Goal: Information Seeking & Learning: Learn about a topic

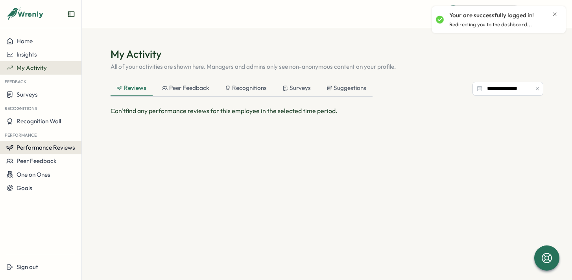
click at [55, 145] on span "Performance Reviews" at bounding box center [46, 147] width 59 height 7
click at [52, 148] on span "Performance Reviews" at bounding box center [46, 147] width 59 height 7
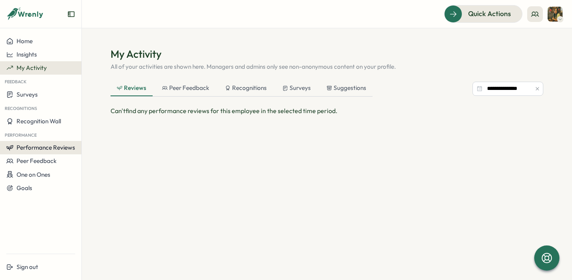
click at [66, 150] on span "Performance Reviews" at bounding box center [46, 147] width 59 height 7
click at [91, 140] on div "Reviews" at bounding box center [94, 140] width 22 height 9
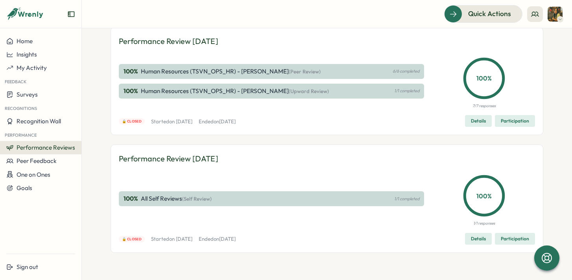
scroll to position [45, 0]
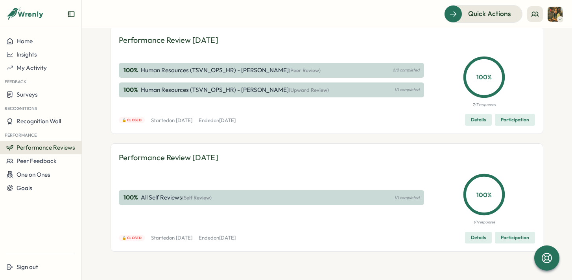
click at [182, 199] on span "(Self Review)" at bounding box center [196, 198] width 29 height 6
click at [197, 136] on div "Performance Review November 2024 100 % Human Resources (TSVN_OPS_HR) - Thuy (Pe…" at bounding box center [326, 144] width 433 height 236
click at [33, 66] on span "My Activity" at bounding box center [32, 67] width 30 height 7
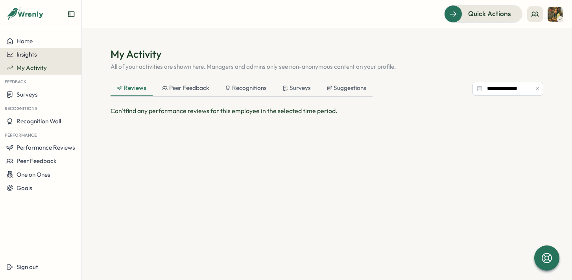
click at [32, 54] on span "Insights" at bounding box center [27, 54] width 20 height 7
click at [32, 44] on span "Home" at bounding box center [25, 40] width 16 height 7
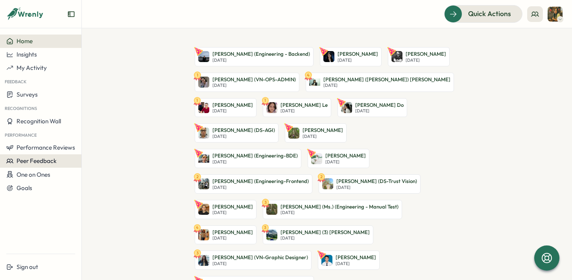
click at [42, 163] on span "Peer Feedback" at bounding box center [37, 160] width 40 height 7
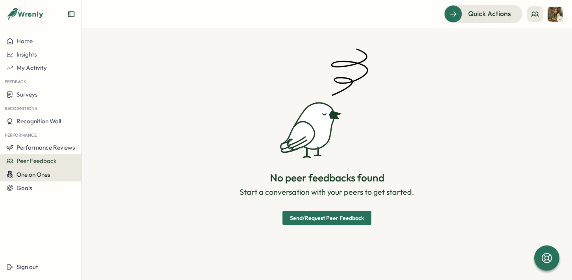
click at [41, 175] on span "One on Ones" at bounding box center [34, 174] width 34 height 7
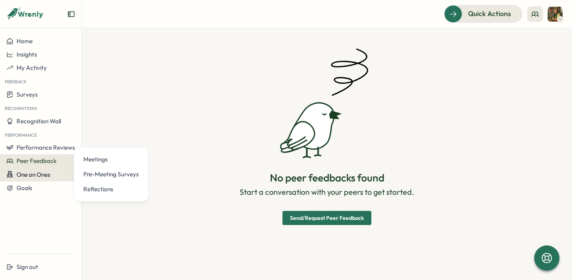
click at [39, 175] on span "One on Ones" at bounding box center [34, 174] width 34 height 7
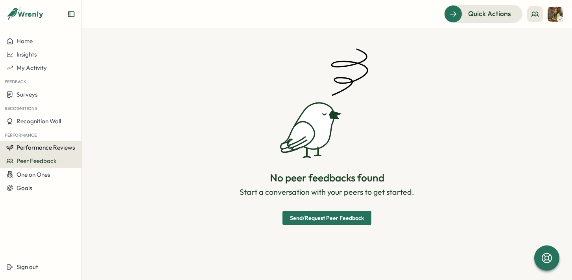
click at [43, 148] on span "Performance Reviews" at bounding box center [46, 147] width 59 height 7
click at [90, 154] on div "Insights" at bounding box center [94, 155] width 22 height 9
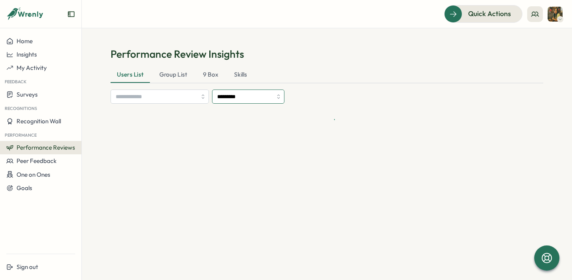
click at [282, 99] on input "*********" at bounding box center [248, 97] width 72 height 14
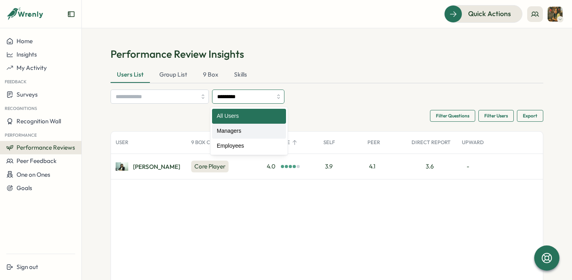
type input "********"
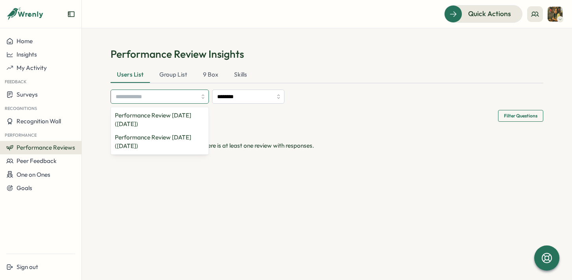
click at [203, 98] on div at bounding box center [159, 97] width 98 height 14
click at [193, 121] on p "Performance Review [DATE] ([DATE])" at bounding box center [160, 119] width 90 height 17
click at [340, 104] on div "Performance Review Insights Users List Group List 9 Box Skills 1 Review cycle(s…" at bounding box center [326, 98] width 433 height 103
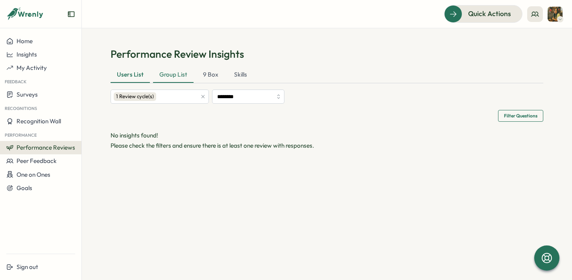
click at [171, 76] on div "Group List" at bounding box center [173, 75] width 40 height 16
click at [171, 75] on div "Group List" at bounding box center [173, 75] width 41 height 16
click at [244, 74] on div "Skills" at bounding box center [241, 75] width 26 height 16
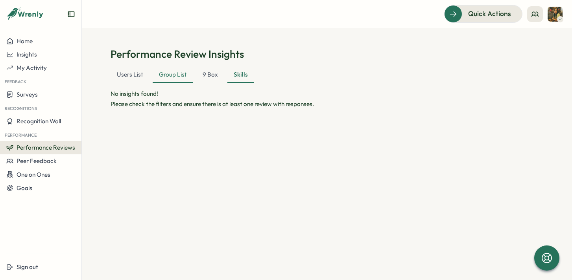
click at [167, 78] on div "Group List" at bounding box center [173, 75] width 40 height 16
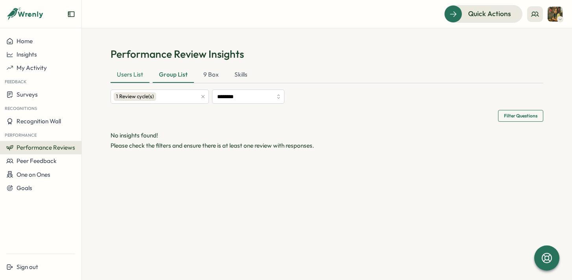
click at [135, 72] on div "Users List" at bounding box center [129, 75] width 39 height 16
click at [19, 69] on span "My Activity" at bounding box center [32, 67] width 30 height 7
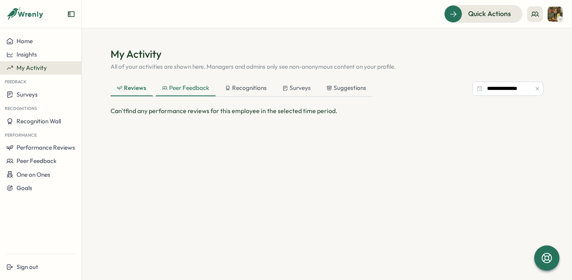
click at [202, 92] on div "Peer Feedback" at bounding box center [186, 89] width 60 height 16
click at [248, 88] on div "Recognitions" at bounding box center [246, 88] width 42 height 9
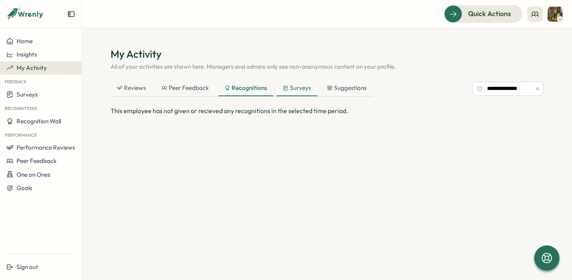
click at [304, 90] on div "Surveys" at bounding box center [297, 88] width 28 height 9
click at [349, 91] on div "Suggestions" at bounding box center [346, 88] width 40 height 9
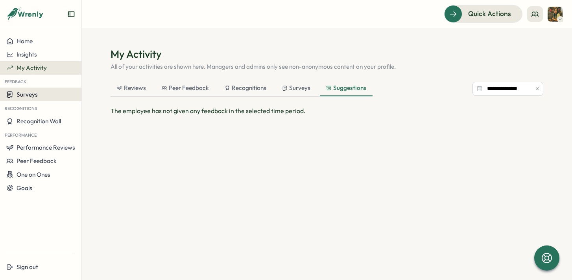
click at [38, 92] on div "Surveys" at bounding box center [40, 94] width 69 height 7
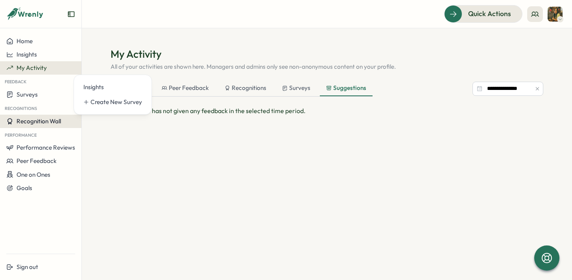
click at [44, 125] on button "Recognition Wall" at bounding box center [40, 121] width 81 height 13
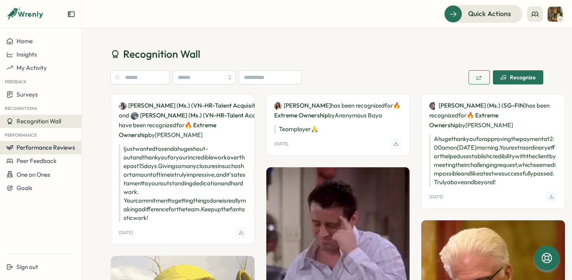
click at [39, 149] on span "Performance Reviews" at bounding box center [46, 147] width 59 height 7
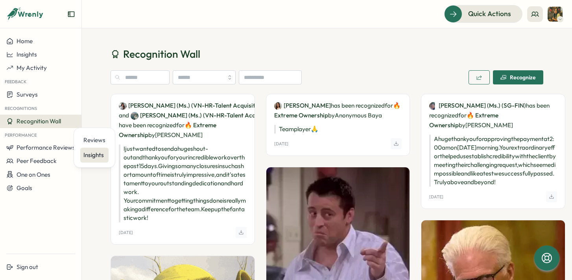
click at [84, 158] on div "Insights" at bounding box center [94, 155] width 22 height 9
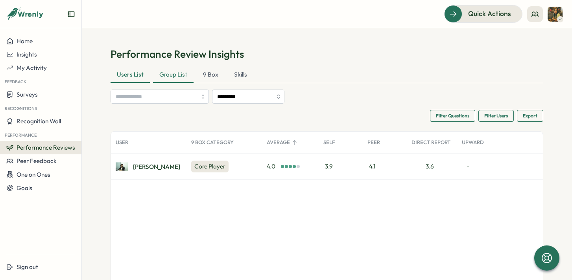
click at [175, 77] on div "Group List" at bounding box center [173, 75] width 40 height 16
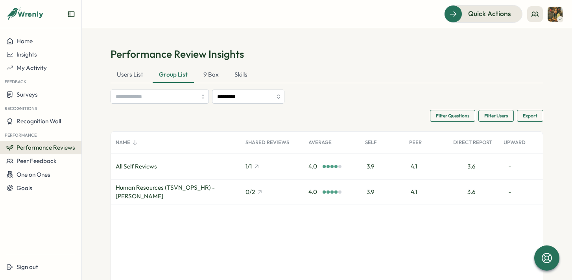
click at [186, 192] on div "Human Resources (TSVN_OPS_HR) - [PERSON_NAME]" at bounding box center [176, 192] width 120 height 17
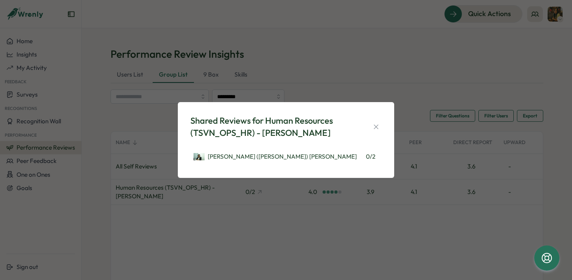
click at [184, 225] on div "Shared Reviews for Human Resources (TSVN_OPS_HR) - Thuy Mindy (Tuyền) Nguyen 0 …" at bounding box center [286, 140] width 572 height 280
click at [179, 213] on div "Shared Reviews for Human Resources (TSVN_OPS_HR) - Thuy Mindy (Tuyền) Nguyen 0 …" at bounding box center [286, 140] width 572 height 280
click at [381, 129] on button "button" at bounding box center [375, 126] width 11 height 11
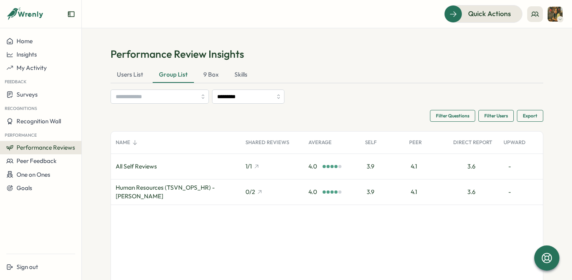
click at [183, 234] on div "Name Shared Reviews Average Self Peer Direct Report Upward All Self Reviews 1 /…" at bounding box center [327, 230] width 432 height 196
click at [45, 160] on span "Peer Feedback" at bounding box center [37, 160] width 40 height 7
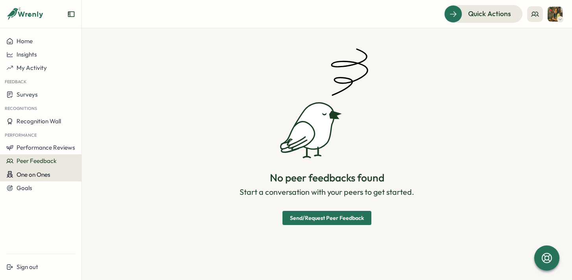
click at [42, 176] on span "One on Ones" at bounding box center [34, 174] width 34 height 7
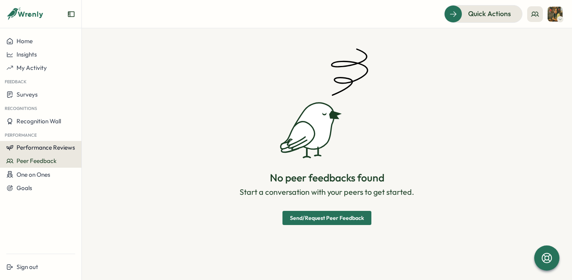
click at [51, 152] on button "Performance Reviews" at bounding box center [40, 147] width 81 height 13
click at [52, 147] on span "Performance Reviews" at bounding box center [46, 147] width 59 height 7
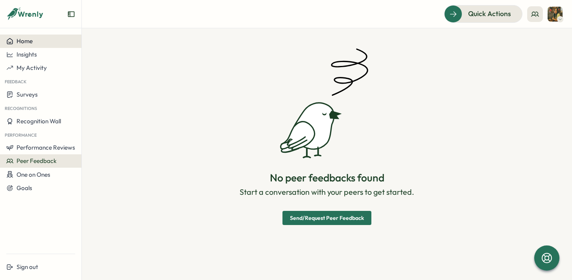
click at [27, 38] on span "Home" at bounding box center [25, 40] width 16 height 7
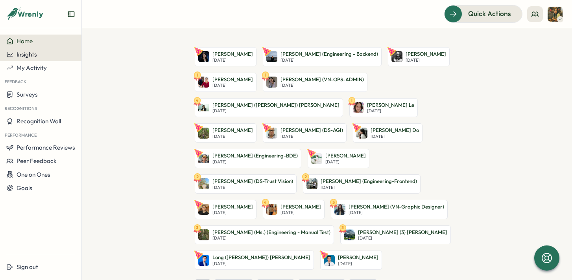
click at [24, 56] on span "Insights" at bounding box center [27, 54] width 20 height 7
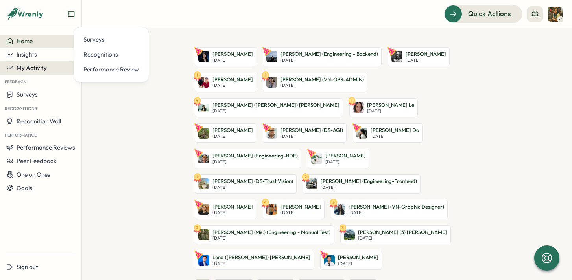
click at [33, 68] on span "My Activity" at bounding box center [32, 67] width 30 height 7
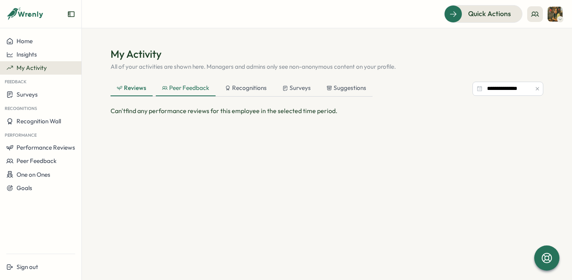
click at [168, 90] on div "Peer Feedback" at bounding box center [185, 88] width 47 height 9
click at [242, 91] on div "Recognitions" at bounding box center [246, 88] width 42 height 9
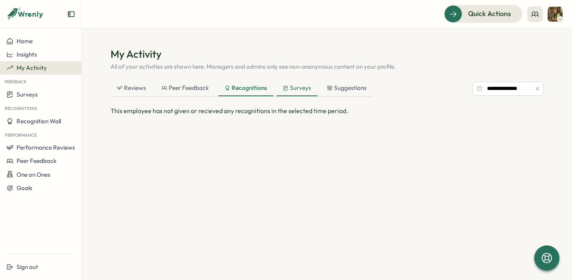
click at [304, 91] on div "Surveys" at bounding box center [297, 88] width 28 height 9
click at [343, 90] on div "Suggestions" at bounding box center [346, 88] width 40 height 9
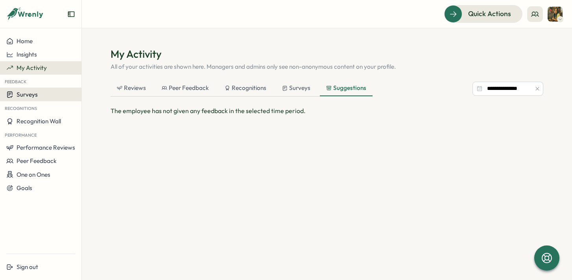
click at [31, 90] on button "Surveys" at bounding box center [40, 95] width 81 height 14
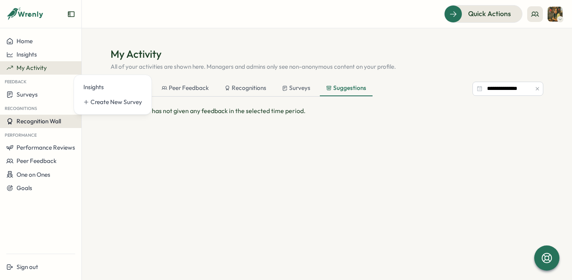
click at [40, 117] on button "Recognition Wall" at bounding box center [40, 121] width 81 height 13
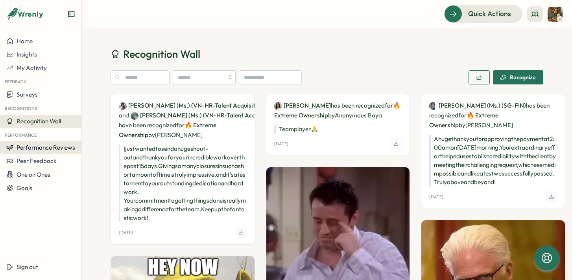
click at [44, 144] on span "Performance Reviews" at bounding box center [46, 147] width 59 height 7
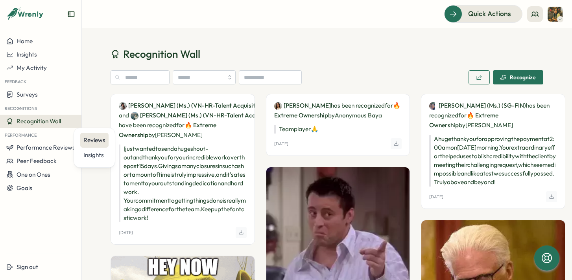
click at [92, 144] on div "Reviews" at bounding box center [94, 140] width 22 height 9
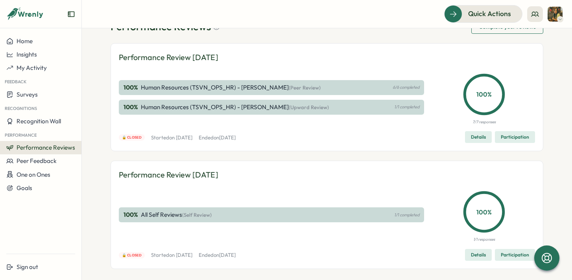
scroll to position [36, 0]
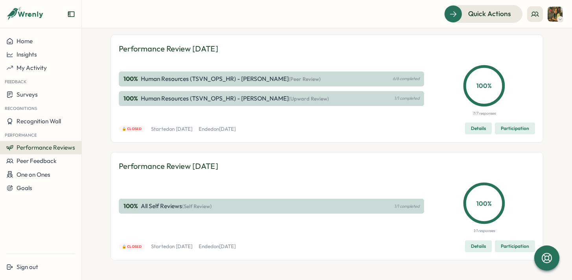
click at [477, 129] on span "Details" at bounding box center [478, 128] width 15 height 11
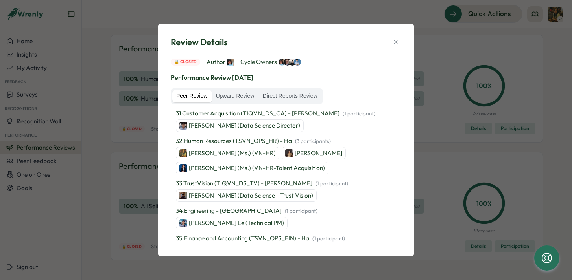
scroll to position [1219, 0]
click at [218, 274] on p "Vuong Nguyen (DS - AGI)" at bounding box center [227, 278] width 76 height 9
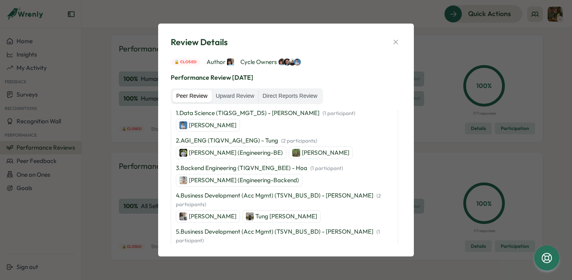
scroll to position [0, 0]
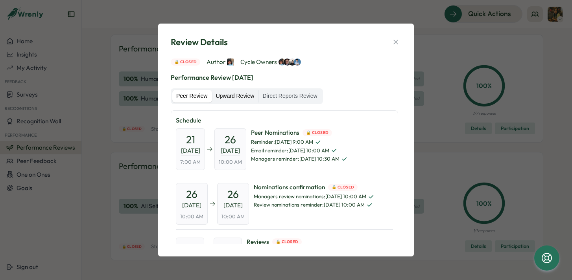
click at [239, 98] on label "Upward Review" at bounding box center [235, 96] width 46 height 13
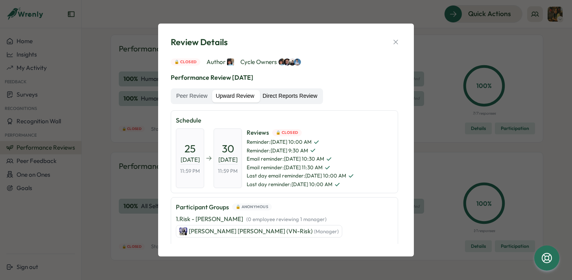
click at [277, 101] on label "Direct Reports Review" at bounding box center [289, 96] width 63 height 13
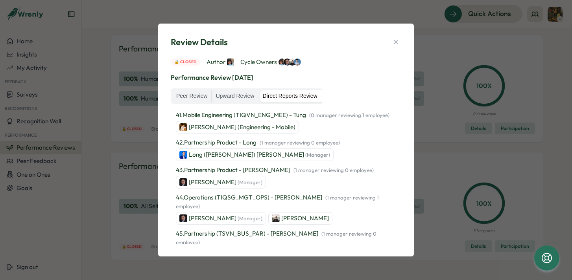
scroll to position [1749, 0]
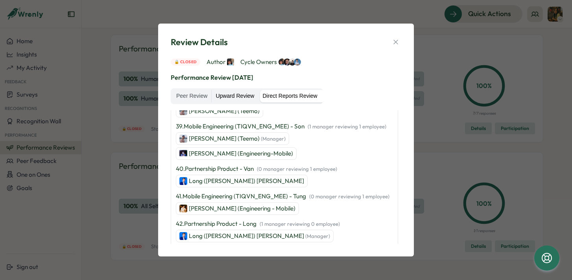
click at [238, 98] on label "Upward Review" at bounding box center [235, 96] width 46 height 13
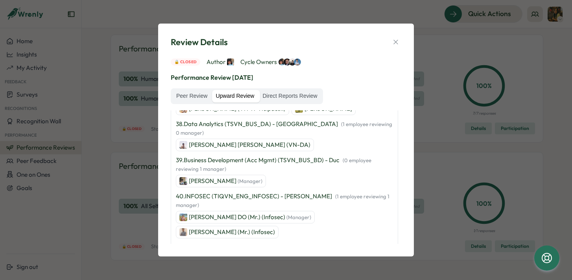
scroll to position [1529, 0]
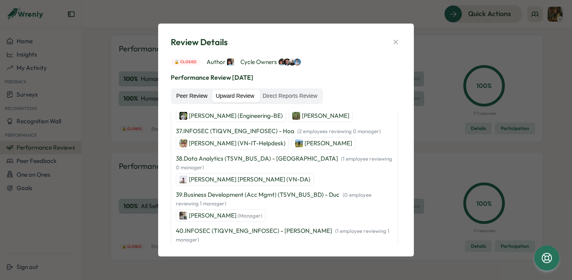
click at [193, 100] on label "Peer Review" at bounding box center [191, 96] width 39 height 13
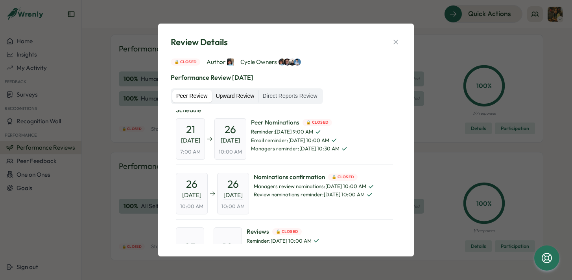
scroll to position [0, 0]
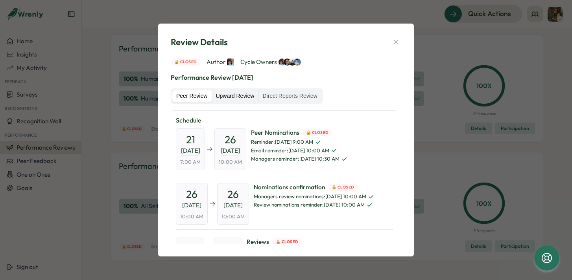
click at [234, 98] on label "Upward Review" at bounding box center [235, 96] width 46 height 13
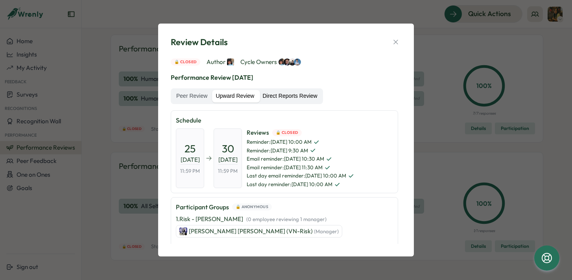
click at [293, 91] on label "Direct Reports Review" at bounding box center [289, 96] width 63 height 13
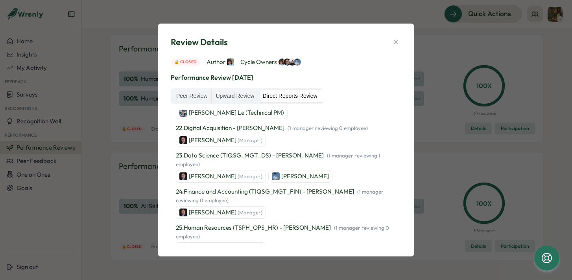
scroll to position [939, 0]
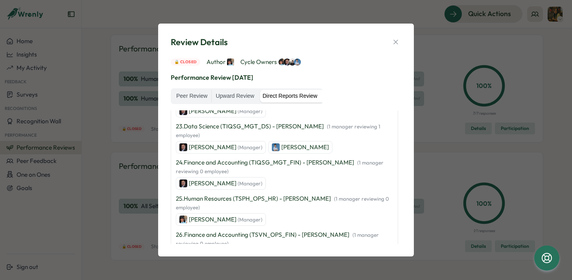
scroll to position [968, 0]
click at [395, 41] on icon "button" at bounding box center [395, 42] width 4 height 4
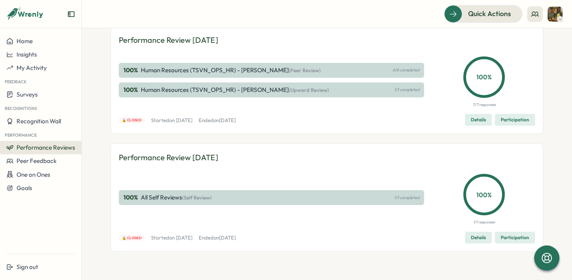
scroll to position [0, 0]
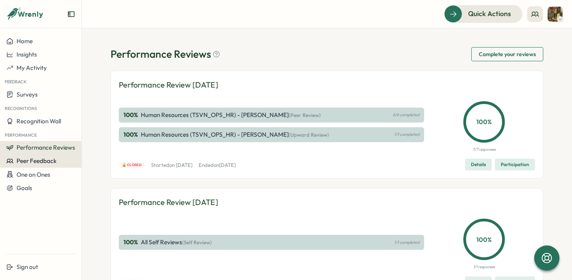
click at [32, 160] on span "Peer Feedback" at bounding box center [37, 160] width 40 height 7
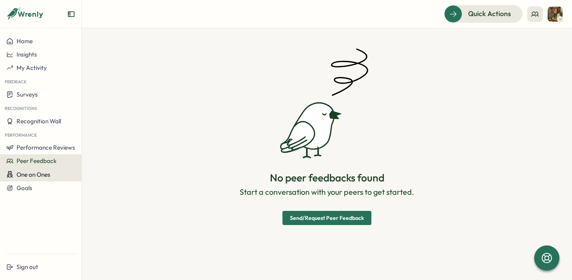
click at [39, 175] on span "One on Ones" at bounding box center [34, 174] width 34 height 7
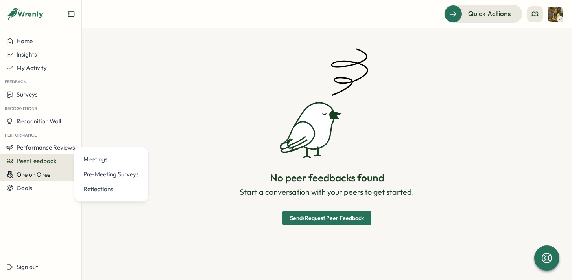
click at [37, 176] on span "One on Ones" at bounding box center [34, 174] width 34 height 7
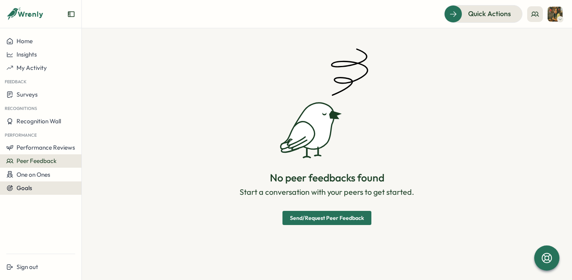
click at [30, 189] on span "Goals" at bounding box center [25, 187] width 16 height 7
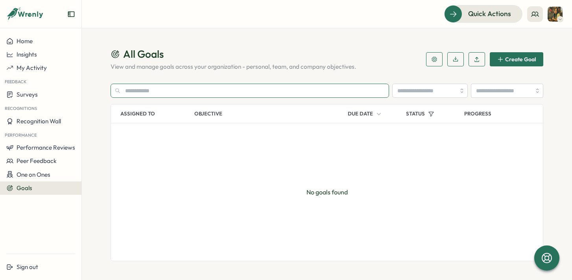
click at [145, 85] on input "text" at bounding box center [249, 91] width 278 height 14
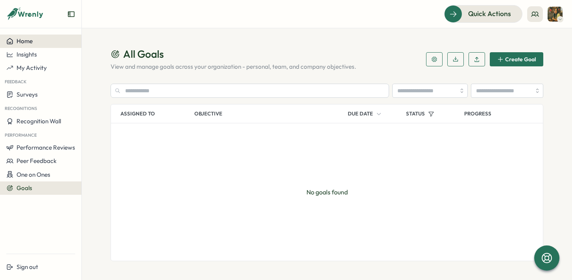
click at [32, 46] on button "Home" at bounding box center [40, 41] width 81 height 13
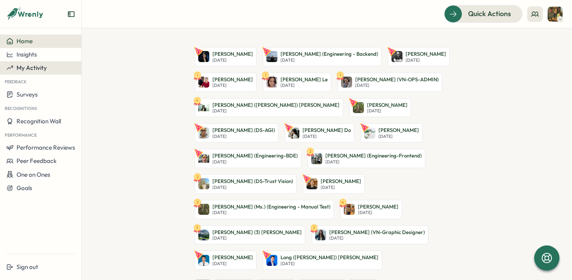
click at [40, 61] on button "My Activity" at bounding box center [40, 67] width 81 height 13
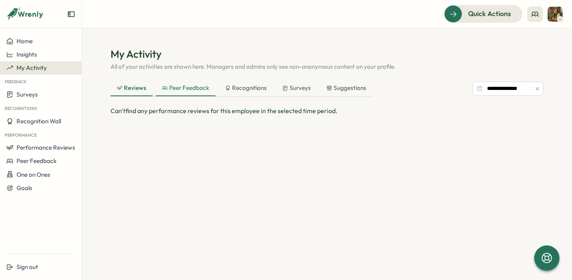
click at [191, 92] on div "Peer Feedback" at bounding box center [185, 88] width 47 height 9
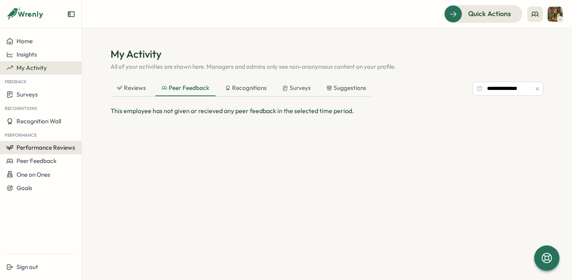
click at [55, 146] on span "Performance Reviews" at bounding box center [46, 147] width 59 height 7
click at [94, 157] on div "Insights" at bounding box center [94, 155] width 22 height 9
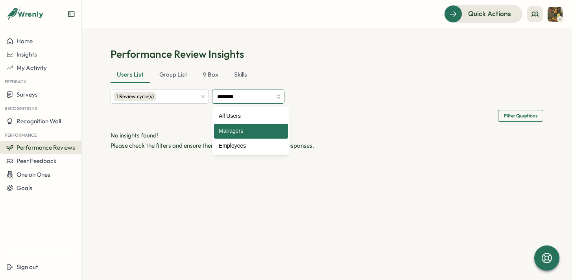
click at [284, 99] on input "********" at bounding box center [248, 97] width 72 height 14
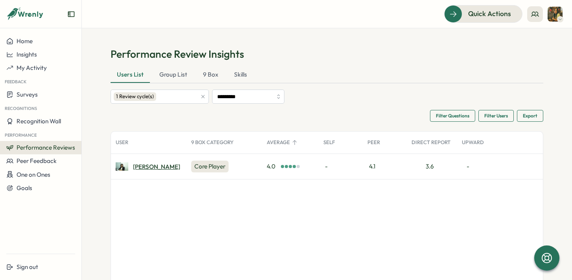
click at [137, 167] on div "[PERSON_NAME]" at bounding box center [156, 167] width 47 height 6
click at [282, 99] on input "*********" at bounding box center [248, 97] width 72 height 14
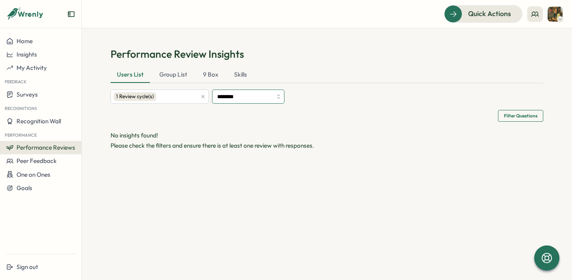
click at [284, 99] on input "********" at bounding box center [248, 97] width 72 height 14
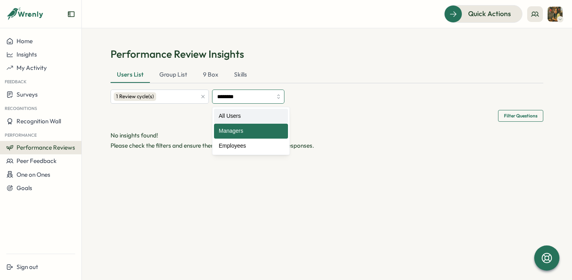
type input "*********"
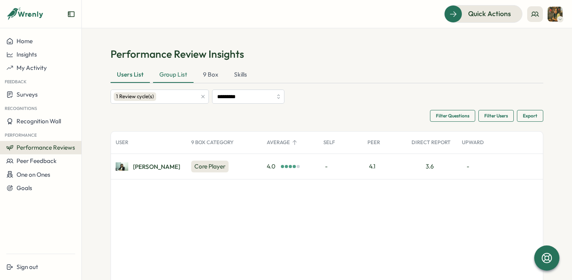
click at [176, 73] on div "Group List" at bounding box center [173, 75] width 40 height 16
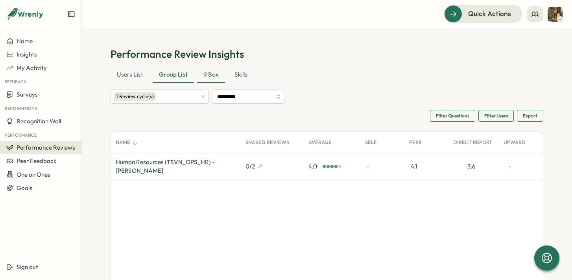
click at [210, 74] on div "9 Box" at bounding box center [211, 75] width 28 height 16
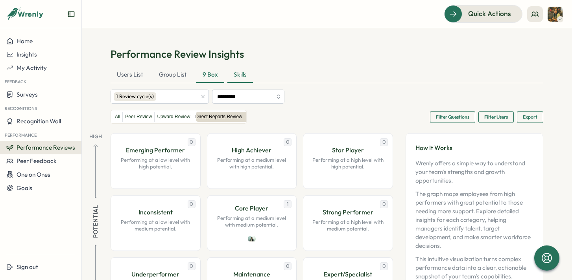
click at [241, 74] on div "Skills" at bounding box center [240, 75] width 26 height 16
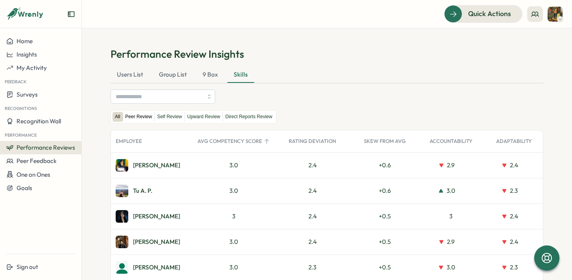
click at [138, 118] on label "Peer Review" at bounding box center [138, 117] width 31 height 10
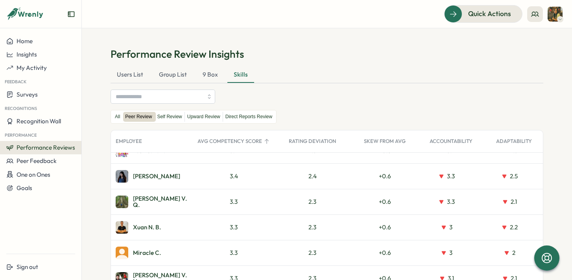
scroll to position [617, 0]
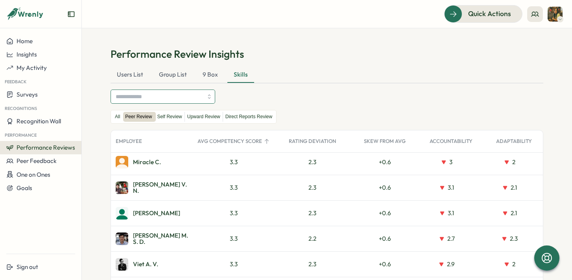
click at [151, 96] on input "search" at bounding box center [159, 96] width 87 height 13
click at [302, 88] on div "Performance Review Insights Users List Group List 9 Box Skills All Peer Review …" at bounding box center [326, 187] width 433 height 280
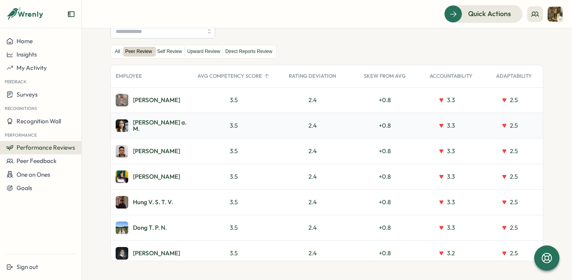
scroll to position [0, 0]
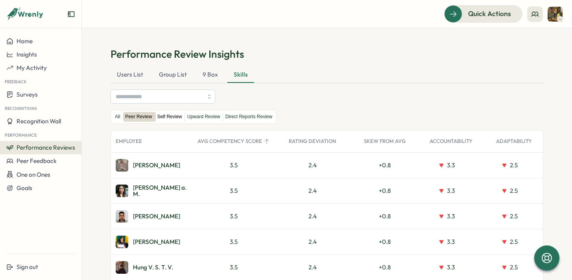
click at [166, 120] on label "Self Review" at bounding box center [169, 117] width 29 height 10
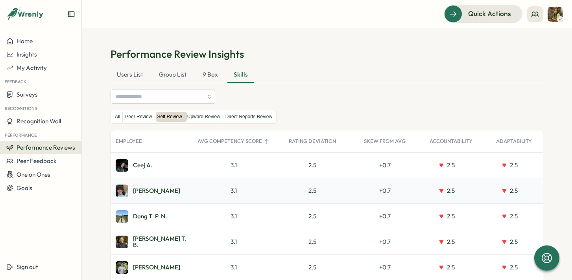
click at [140, 191] on div "[PERSON_NAME]" at bounding box center [156, 191] width 47 height 6
click at [137, 190] on div "[PERSON_NAME]" at bounding box center [156, 191] width 47 height 6
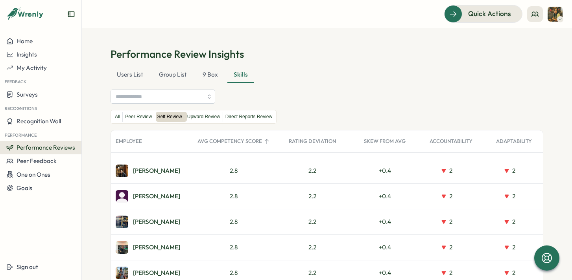
scroll to position [2277, 0]
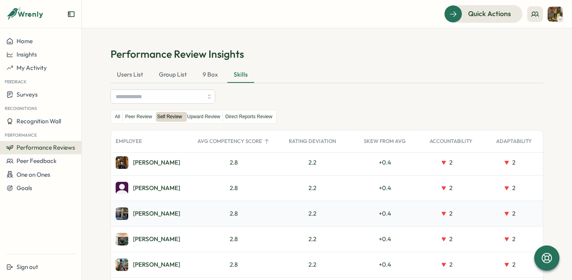
click at [137, 214] on div "[PERSON_NAME]" at bounding box center [156, 214] width 47 height 6
click at [133, 212] on div "[PERSON_NAME]" at bounding box center [156, 214] width 47 height 6
click at [121, 211] on img at bounding box center [122, 214] width 13 height 13
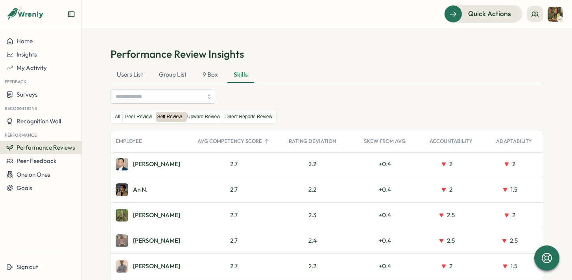
scroll to position [2636, 0]
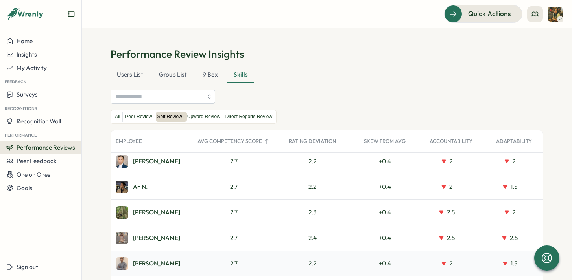
click at [230, 267] on div "2.7" at bounding box center [233, 264] width 7 height 9
click at [208, 115] on label "Upward Review" at bounding box center [204, 117] width 38 height 10
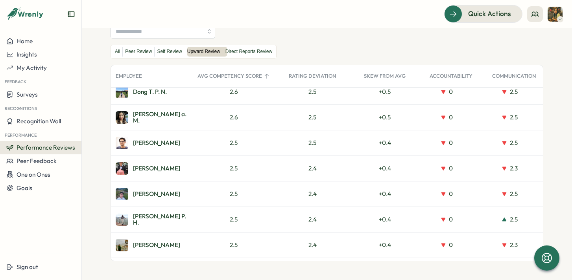
scroll to position [19, 0]
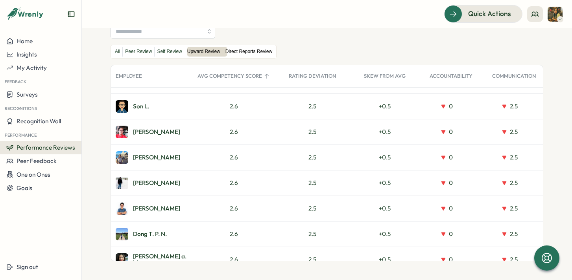
click at [250, 50] on label "Direct Reports Review" at bounding box center [249, 52] width 52 height 10
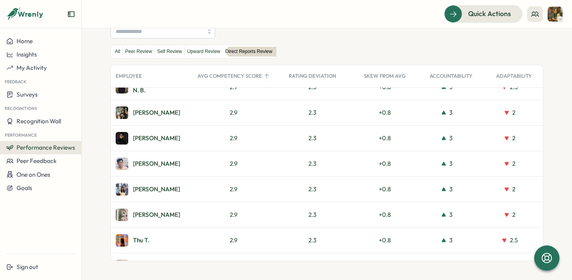
scroll to position [997, 0]
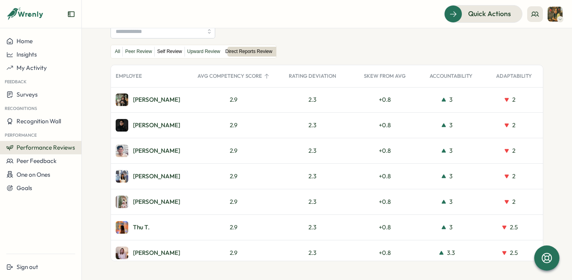
click at [172, 53] on label "Self Review" at bounding box center [169, 52] width 29 height 10
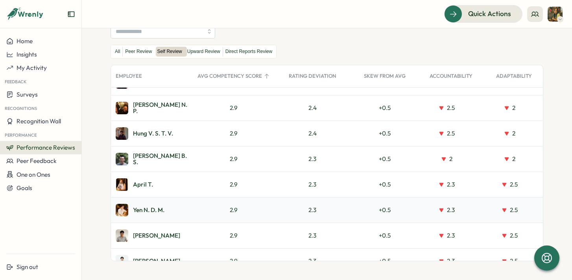
scroll to position [852, 0]
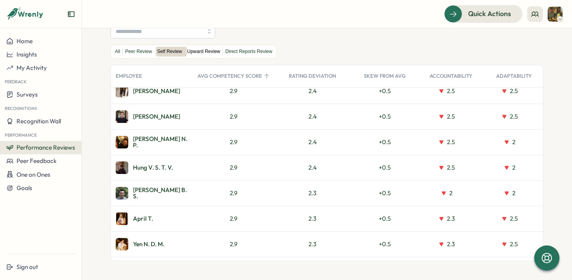
click at [209, 55] on label "Upward Review" at bounding box center [204, 52] width 38 height 10
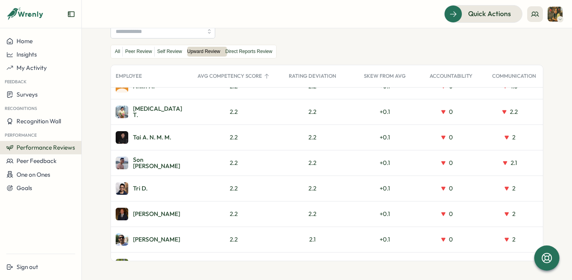
scroll to position [1165, 0]
click at [258, 54] on label "Direct Reports Review" at bounding box center [249, 52] width 52 height 10
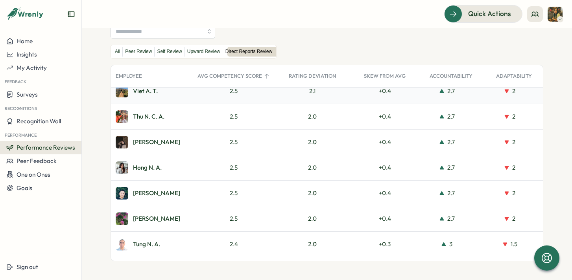
scroll to position [3843, 0]
click at [147, 168] on div "Hong N. A." at bounding box center [147, 167] width 29 height 6
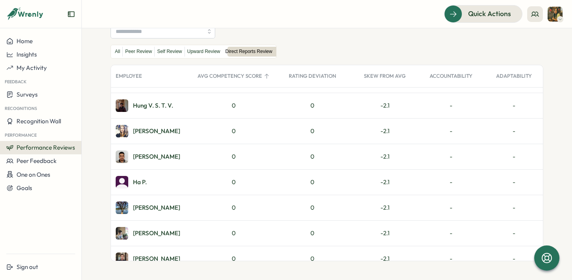
scroll to position [8239, 0]
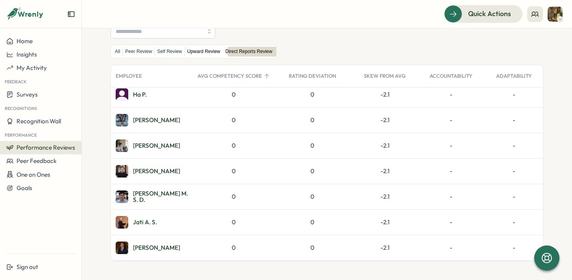
click at [212, 50] on label "Upward Review" at bounding box center [204, 52] width 38 height 10
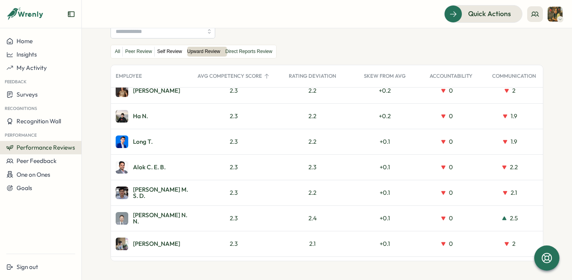
click at [166, 48] on label "Self Review" at bounding box center [169, 52] width 29 height 10
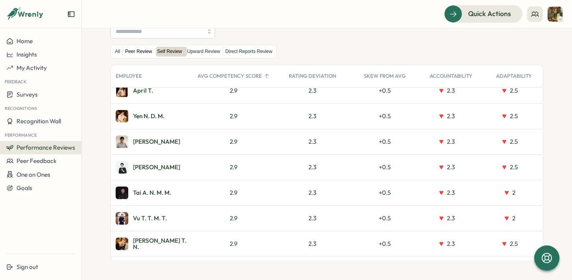
click at [134, 53] on label "Peer Review" at bounding box center [138, 52] width 31 height 10
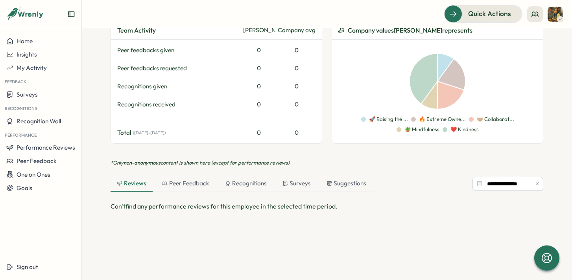
scroll to position [396, 0]
click at [190, 179] on div "Peer Feedback" at bounding box center [185, 183] width 47 height 9
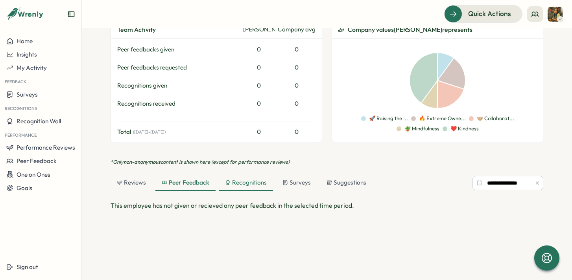
click at [251, 179] on div "Recognitions" at bounding box center [246, 183] width 42 height 9
click at [295, 179] on div "Surveys" at bounding box center [297, 183] width 28 height 9
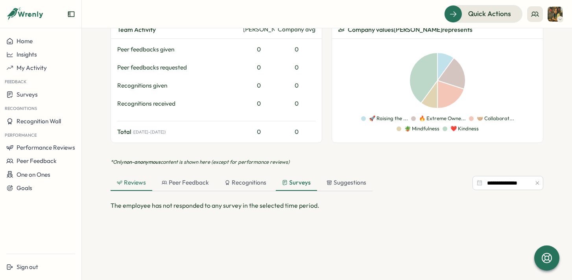
click at [140, 179] on div "Reviews" at bounding box center [131, 183] width 42 height 16
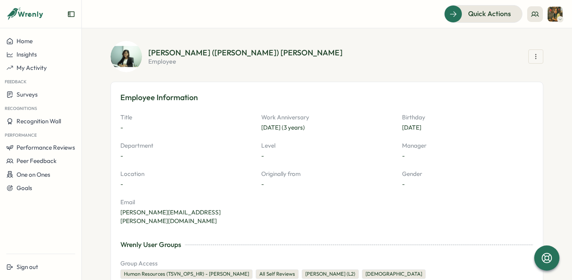
scroll to position [0, 0]
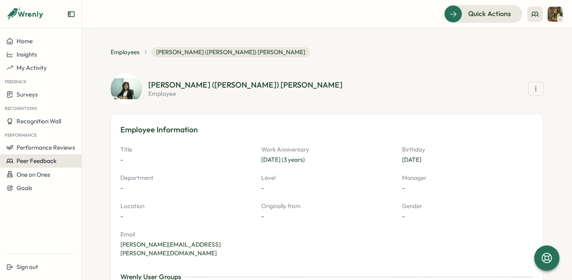
click at [28, 164] on span "Peer Feedback" at bounding box center [37, 160] width 40 height 7
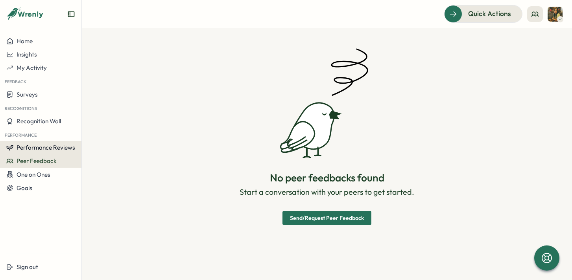
click at [32, 149] on span "Performance Reviews" at bounding box center [46, 147] width 59 height 7
click at [32, 147] on span "Performance Reviews" at bounding box center [46, 147] width 59 height 7
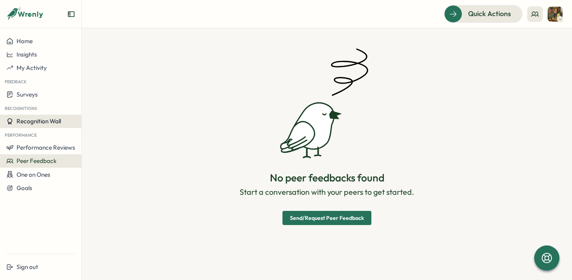
click at [40, 121] on span "Recognition Wall" at bounding box center [39, 121] width 44 height 7
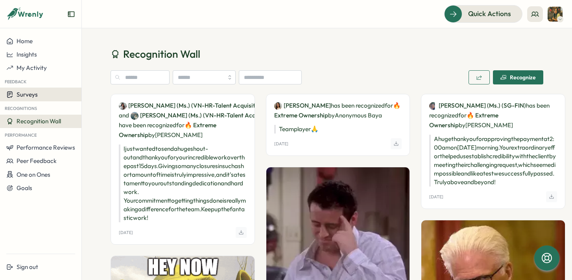
click at [27, 98] on span "Surveys" at bounding box center [27, 94] width 21 height 7
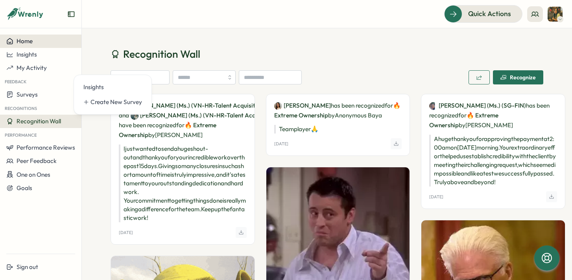
click at [28, 43] on span "Home" at bounding box center [25, 40] width 16 height 7
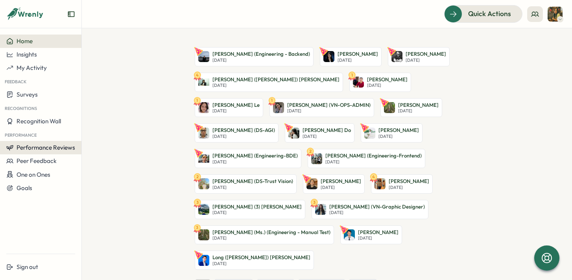
click at [39, 148] on span "Performance Reviews" at bounding box center [46, 147] width 59 height 7
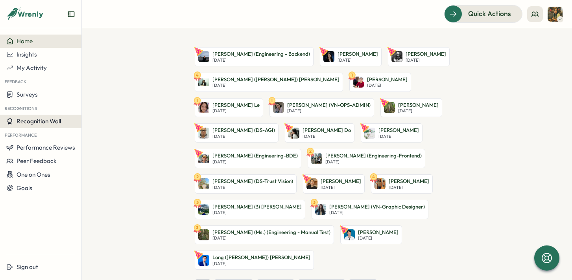
click at [42, 126] on button "Recognition Wall" at bounding box center [40, 121] width 81 height 13
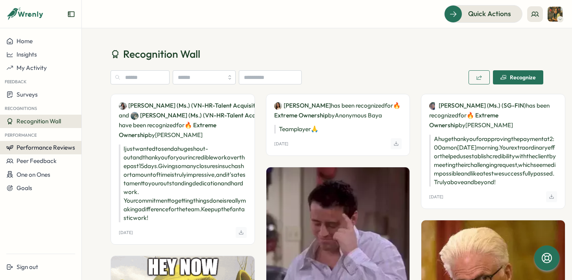
click at [40, 149] on span "Performance Reviews" at bounding box center [46, 147] width 59 height 7
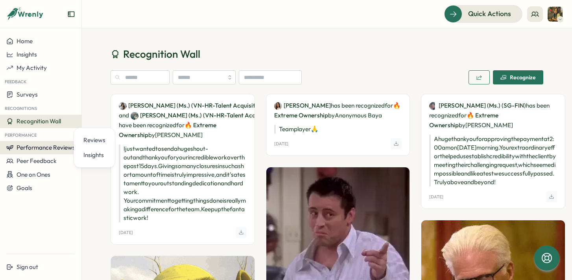
click at [44, 151] on button "Performance Reviews" at bounding box center [40, 147] width 81 height 13
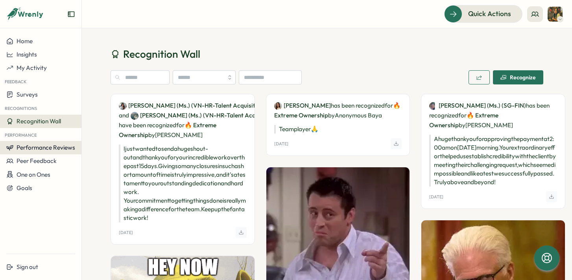
click at [66, 150] on span "Performance Reviews" at bounding box center [46, 147] width 59 height 7
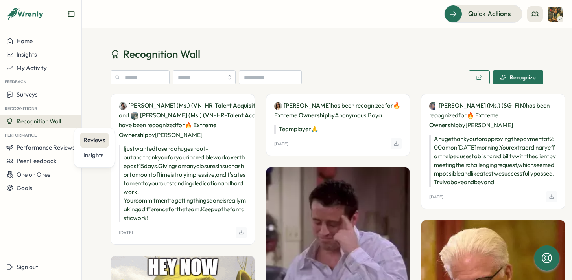
click at [91, 143] on div "Reviews" at bounding box center [94, 140] width 22 height 9
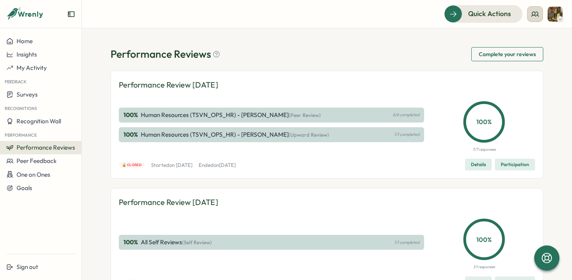
click at [531, 17] on icon at bounding box center [535, 14] width 8 height 8
click at [532, 44] on div "My Team" at bounding box center [535, 38] width 59 height 15
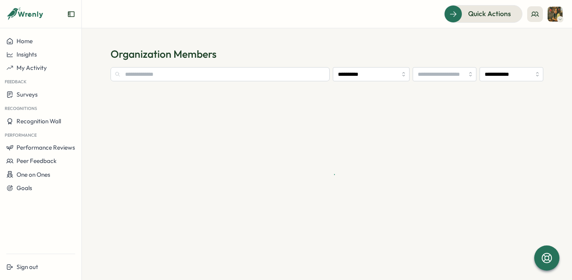
type input "**********"
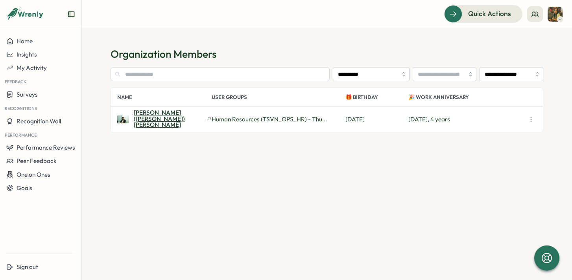
click at [179, 119] on span "Mindy (Tuyền) Nguyen" at bounding box center [169, 119] width 71 height 18
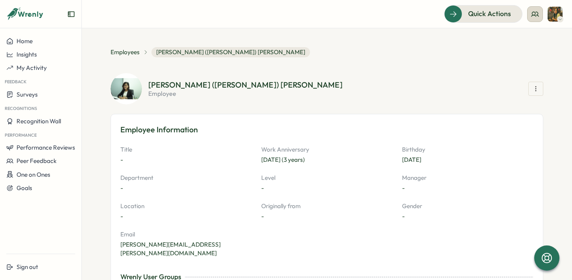
click at [534, 17] on icon at bounding box center [535, 14] width 8 height 8
click at [526, 57] on div "User Activities" at bounding box center [535, 54] width 50 height 9
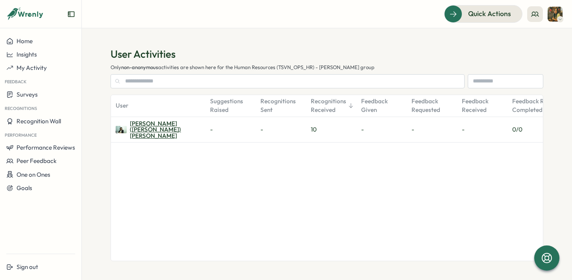
click at [167, 131] on div "Mindy (Tuyền) Nguyen" at bounding box center [165, 130] width 71 height 18
click at [540, 14] on button at bounding box center [535, 14] width 16 height 16
click at [28, 54] on span "Insights" at bounding box center [27, 54] width 20 height 7
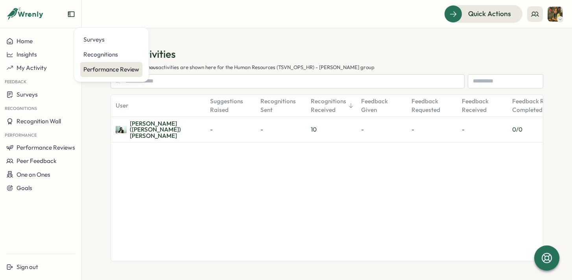
click at [102, 70] on div "Performance Review" at bounding box center [111, 69] width 56 height 9
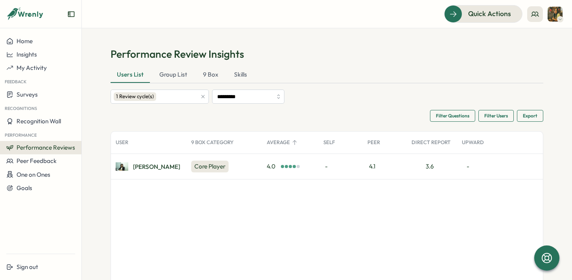
scroll to position [4, 0]
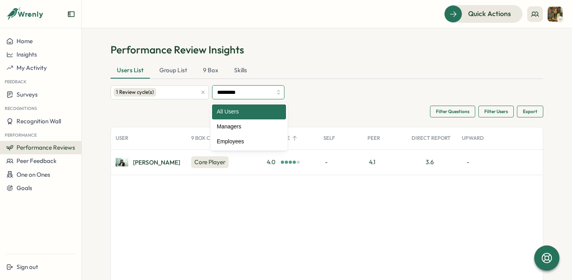
click at [247, 98] on input "*********" at bounding box center [248, 92] width 72 height 14
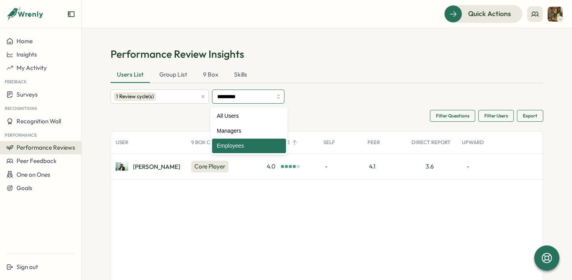
click at [282, 99] on input "*********" at bounding box center [248, 97] width 72 height 14
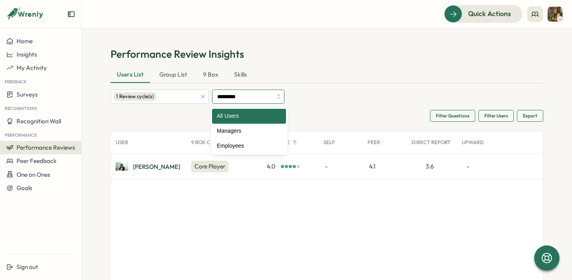
click at [283, 100] on input "*********" at bounding box center [248, 97] width 72 height 14
type input "********"
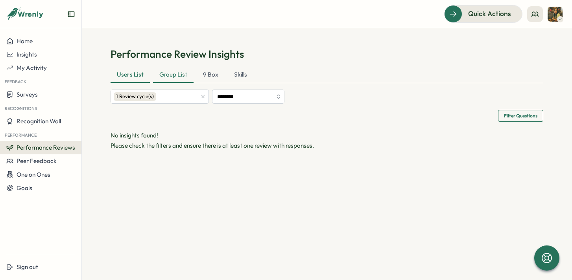
click at [186, 74] on div "Group List" at bounding box center [173, 75] width 40 height 16
click at [211, 78] on div "9 Box" at bounding box center [211, 75] width 28 height 16
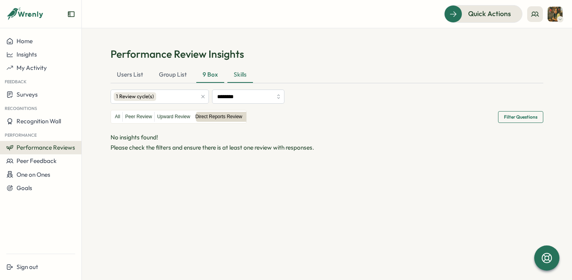
click at [241, 79] on div "Skills" at bounding box center [240, 75] width 26 height 16
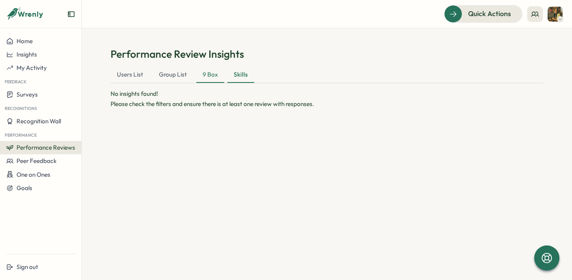
click at [207, 78] on div "9 Box" at bounding box center [210, 75] width 28 height 16
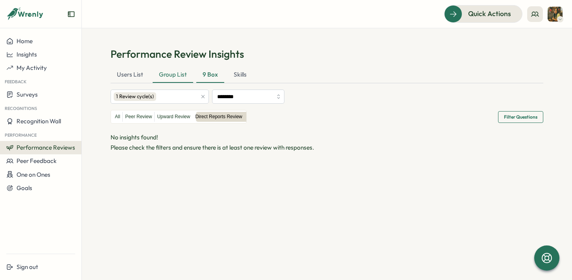
click at [171, 70] on div "Group List" at bounding box center [173, 75] width 40 height 16
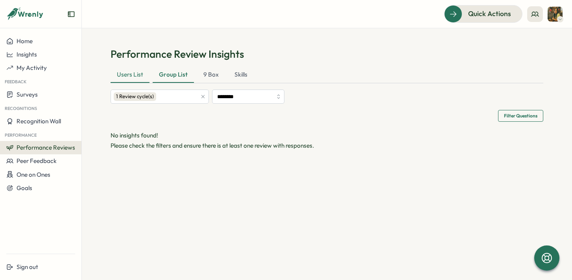
click at [120, 69] on div "Users List" at bounding box center [129, 75] width 39 height 16
click at [124, 74] on div "Users List" at bounding box center [129, 75] width 39 height 16
click at [215, 99] on input "********" at bounding box center [248, 97] width 72 height 14
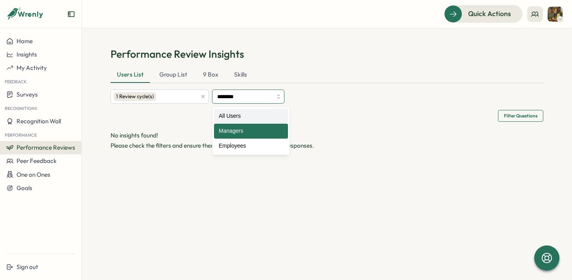
type input "*********"
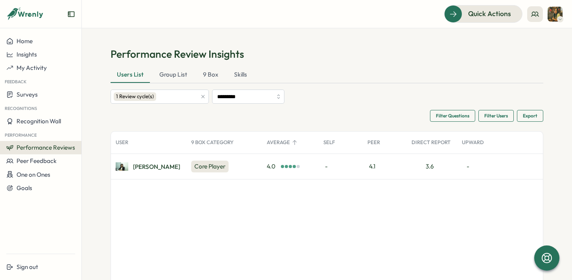
click at [529, 118] on span "Export" at bounding box center [530, 115] width 15 height 11
click at [479, 124] on div "Export All Data" at bounding box center [484, 123] width 41 height 6
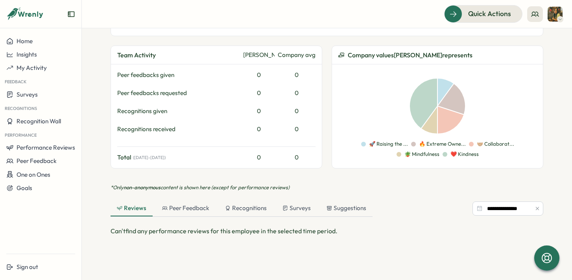
scroll to position [372, 0]
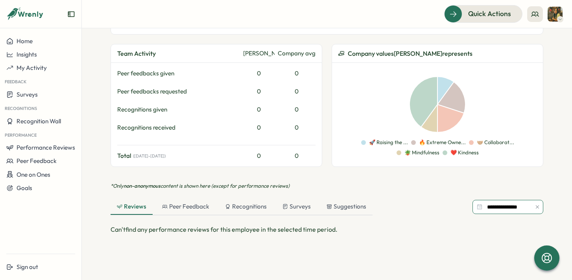
click at [508, 202] on input "**********" at bounding box center [507, 207] width 71 height 14
click at [405, 199] on div "**********" at bounding box center [326, 207] width 433 height 16
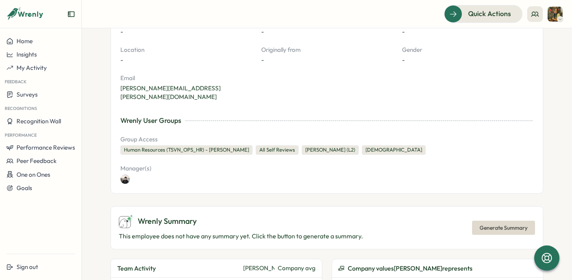
scroll to position [0, 0]
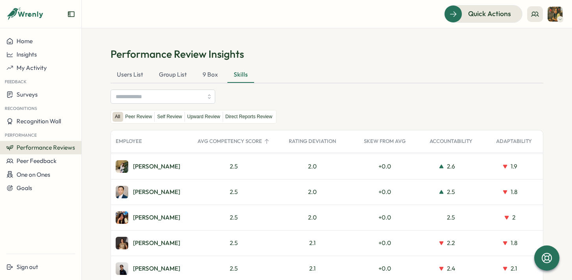
scroll to position [4369, 0]
click at [210, 75] on div "9 Box" at bounding box center [210, 75] width 28 height 16
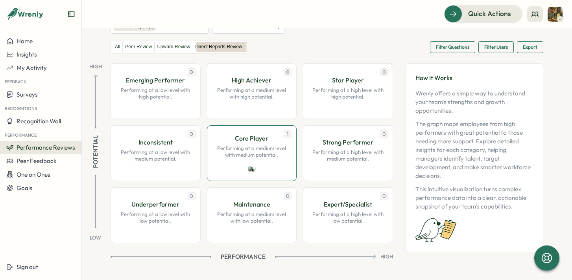
scroll to position [0, 0]
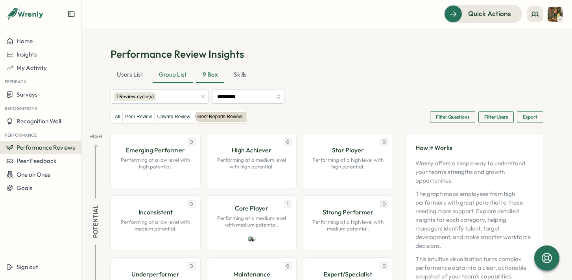
click at [177, 75] on div "Group List" at bounding box center [173, 75] width 40 height 16
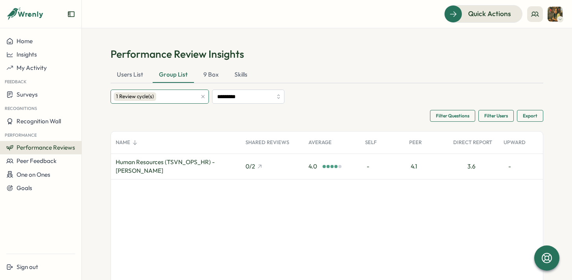
click at [194, 99] on div "1 Review cycle(s)" at bounding box center [155, 96] width 83 height 13
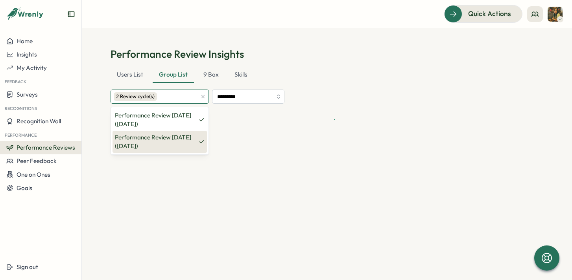
click at [197, 141] on p "Performance Review [DATE] ([DATE])" at bounding box center [156, 141] width 83 height 17
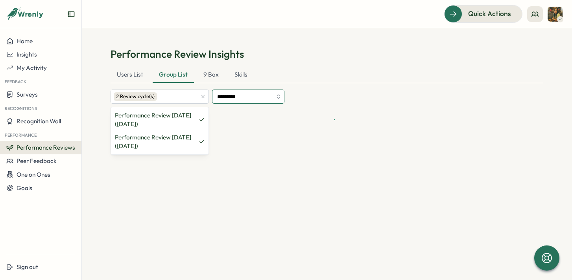
click at [269, 101] on input "*********" at bounding box center [248, 97] width 72 height 14
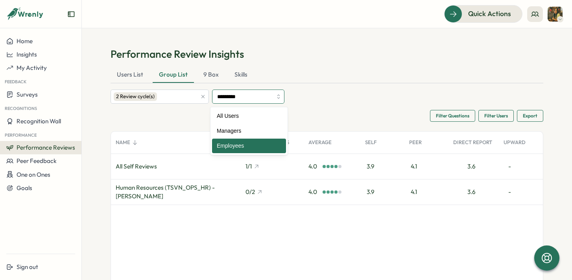
click at [282, 100] on input "*********" at bounding box center [248, 97] width 72 height 14
type input "*********"
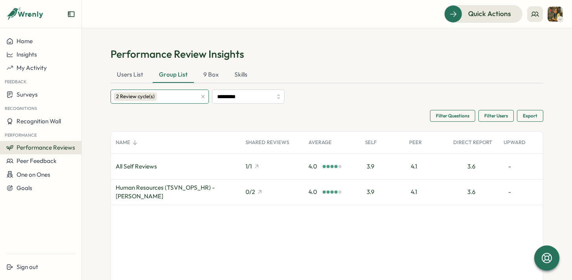
click at [167, 99] on div "2 Review cycle(s)" at bounding box center [155, 96] width 83 height 13
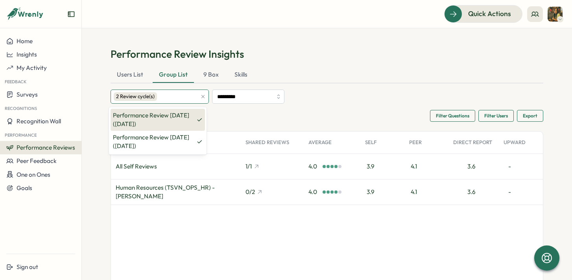
click at [162, 127] on p "Performance Review [DATE] ([DATE])" at bounding box center [154, 119] width 83 height 17
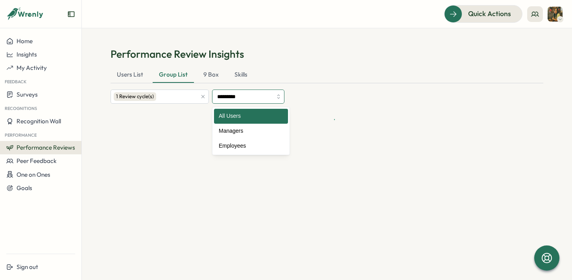
click at [248, 99] on input "*********" at bounding box center [248, 97] width 72 height 14
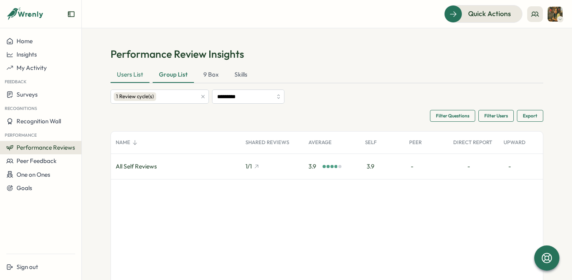
click at [125, 77] on div "Users List" at bounding box center [129, 75] width 39 height 16
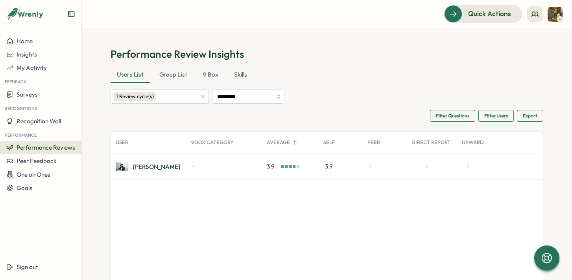
click at [126, 76] on div "Users List" at bounding box center [129, 75] width 39 height 16
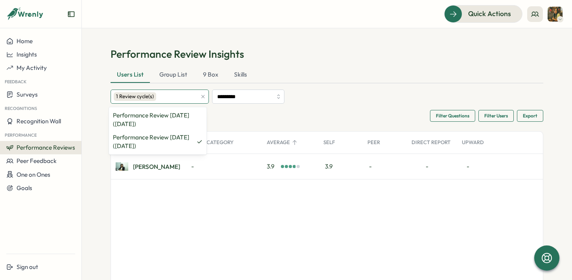
click at [177, 95] on div "1 Review cycle(s)" at bounding box center [155, 96] width 83 height 13
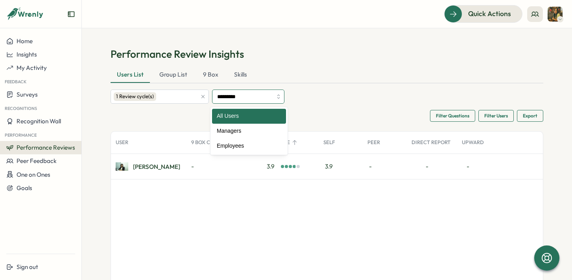
click at [230, 94] on input "*********" at bounding box center [248, 97] width 72 height 14
click at [278, 77] on div "Users List Group List 9 Box Skills" at bounding box center [326, 75] width 433 height 16
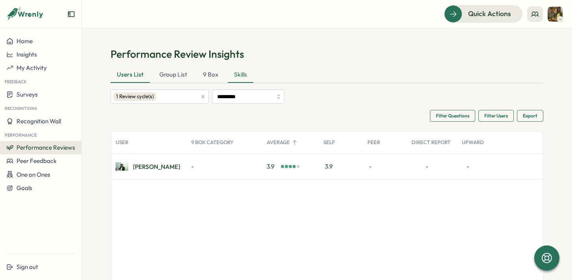
click at [241, 77] on div "Skills" at bounding box center [241, 75] width 26 height 16
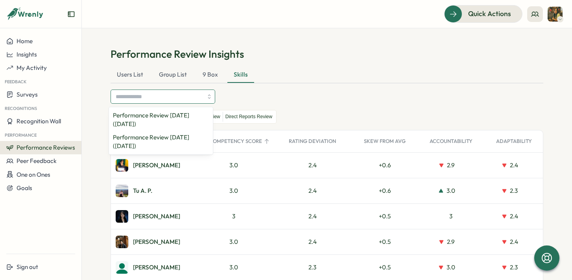
click at [132, 91] on input "search" at bounding box center [159, 96] width 87 height 13
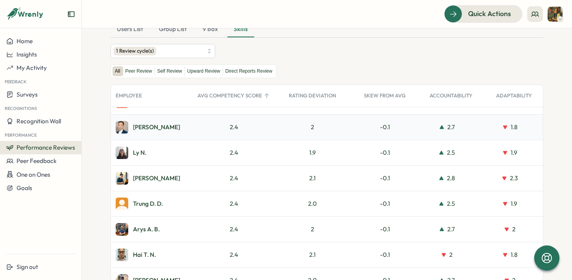
scroll to position [5233, 0]
click at [144, 71] on label "Peer Review" at bounding box center [138, 71] width 31 height 10
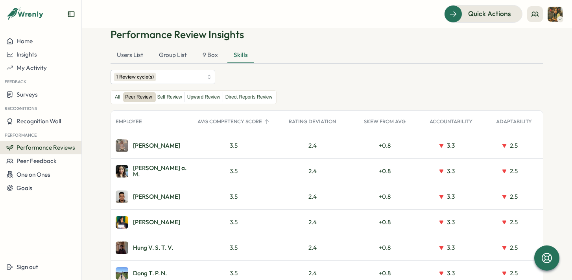
scroll to position [0, 0]
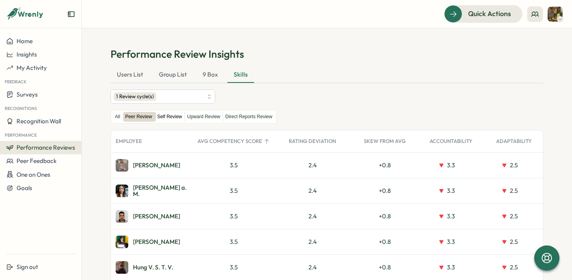
click at [168, 117] on label "Self Review" at bounding box center [169, 117] width 29 height 10
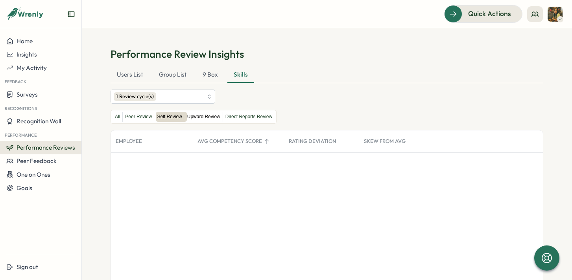
click at [212, 118] on label "Upward Review" at bounding box center [204, 117] width 38 height 10
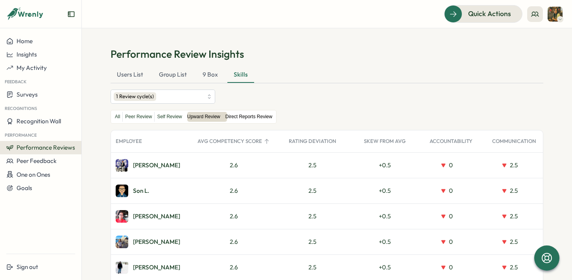
click at [251, 119] on label "Direct Reports Review" at bounding box center [249, 117] width 52 height 10
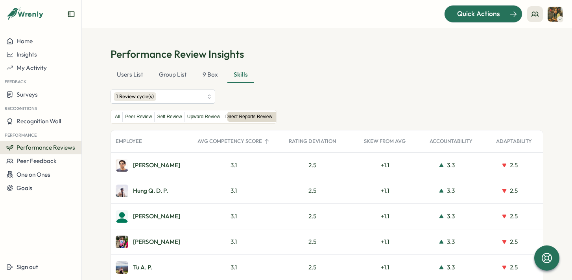
click at [484, 15] on span "Quick Actions" at bounding box center [478, 14] width 43 height 10
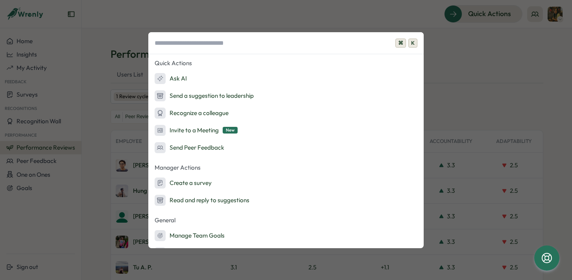
click at [455, 54] on div "⌘ K Quick Actions Ask AI Send a suggestion to leadership Recognize a colleague …" at bounding box center [286, 140] width 572 height 280
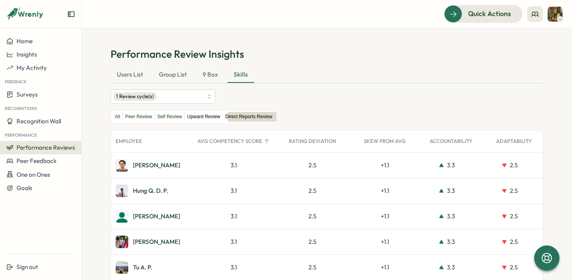
click at [202, 119] on label "Upward Review" at bounding box center [204, 117] width 38 height 10
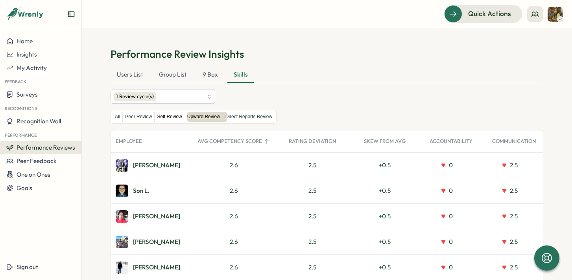
click at [167, 119] on label "Self Review" at bounding box center [169, 117] width 29 height 10
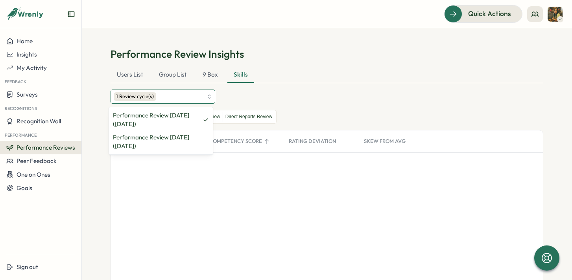
click at [182, 94] on div "1 Review cycle(s)" at bounding box center [158, 96] width 89 height 13
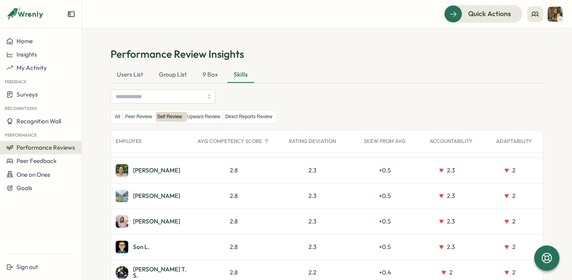
scroll to position [1617, 0]
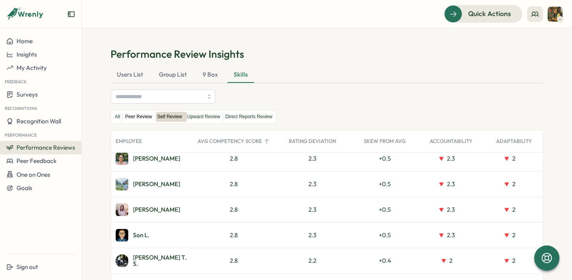
click at [135, 116] on label "Peer Review" at bounding box center [138, 117] width 31 height 10
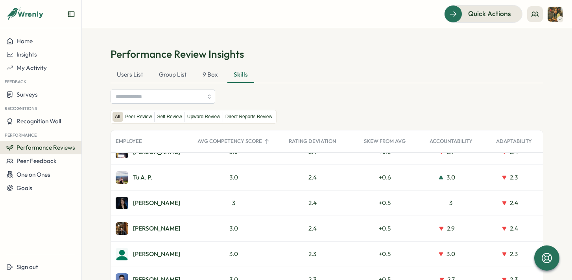
scroll to position [0, 0]
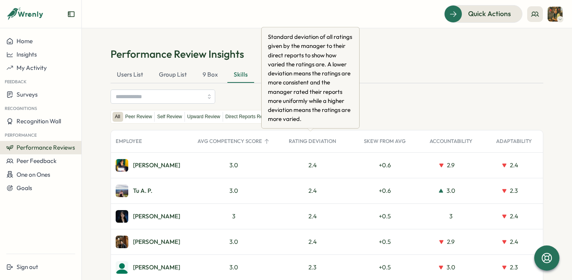
click at [326, 141] on div "Rating Deviation" at bounding box center [311, 142] width 75 height 16
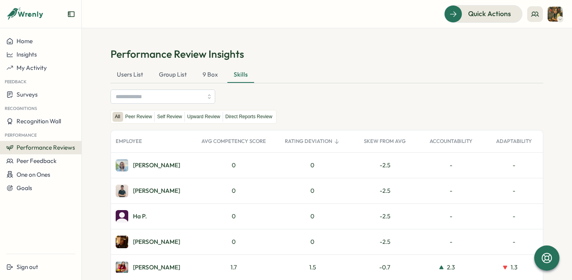
click at [311, 145] on div "Rating Deviation" at bounding box center [311, 142] width 75 height 16
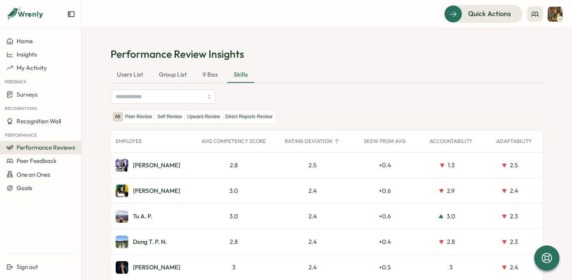
click at [310, 140] on div "Rating Deviation" at bounding box center [311, 142] width 75 height 16
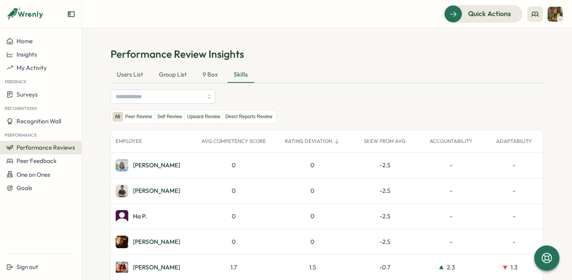
click at [333, 139] on icon at bounding box center [336, 141] width 6 height 6
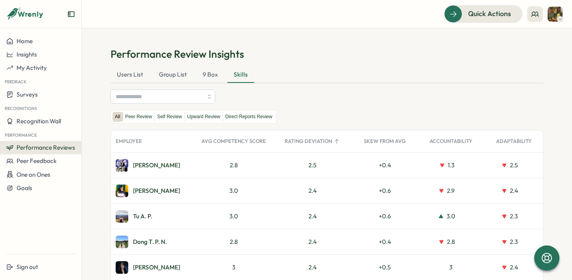
click at [456, 142] on div "Accountability" at bounding box center [450, 142] width 63 height 16
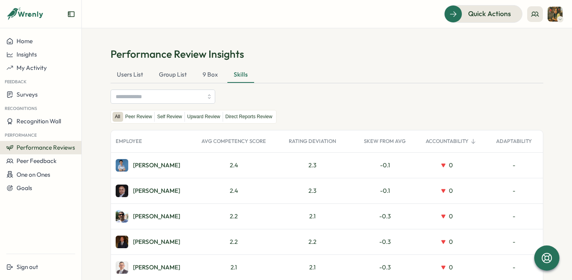
click at [455, 142] on div "Accountability" at bounding box center [450, 142] width 63 height 16
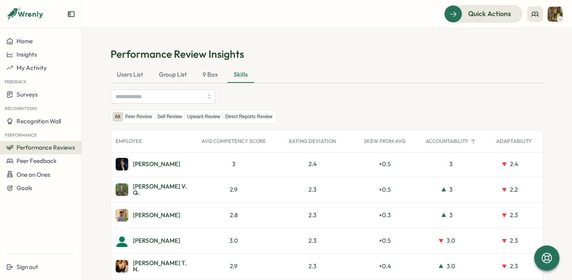
scroll to position [3, 0]
